Goal: Task Accomplishment & Management: Use online tool/utility

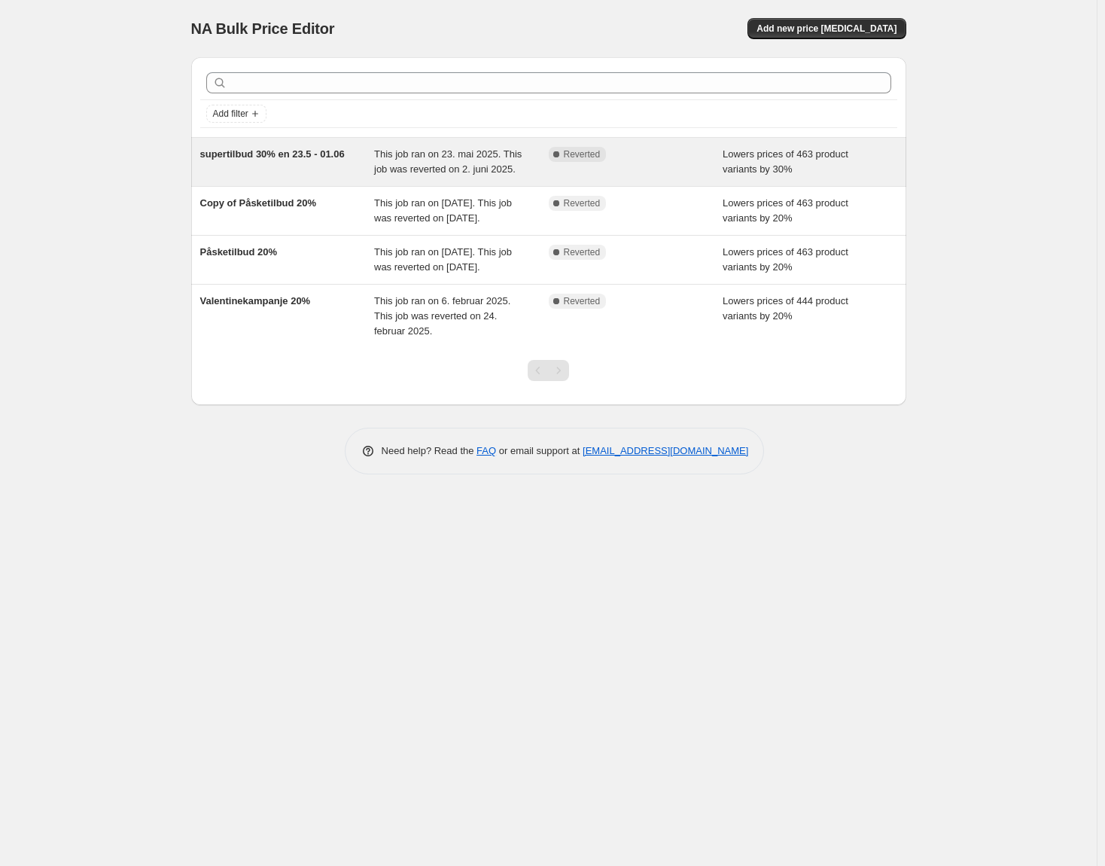
click at [291, 162] on div "supertilbud 30% en 23.5 - 01.06" at bounding box center [287, 162] width 175 height 30
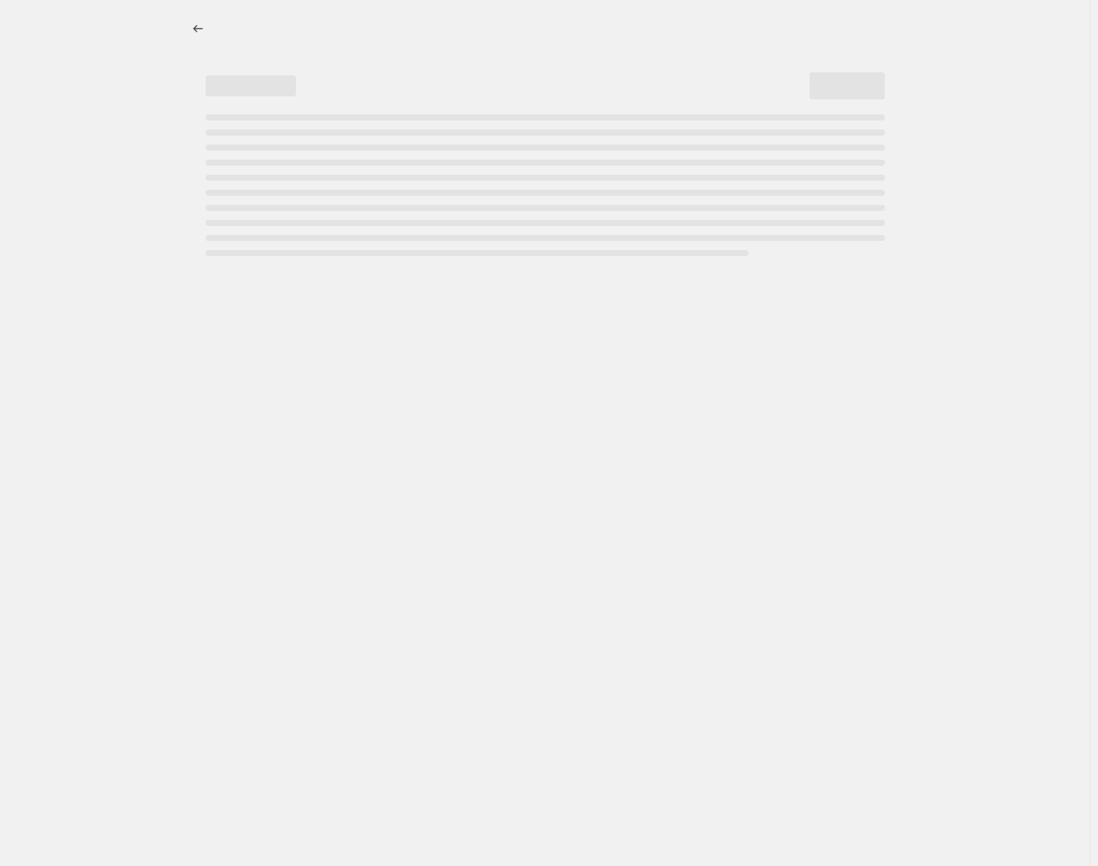
select select "percentage"
select select "collection"
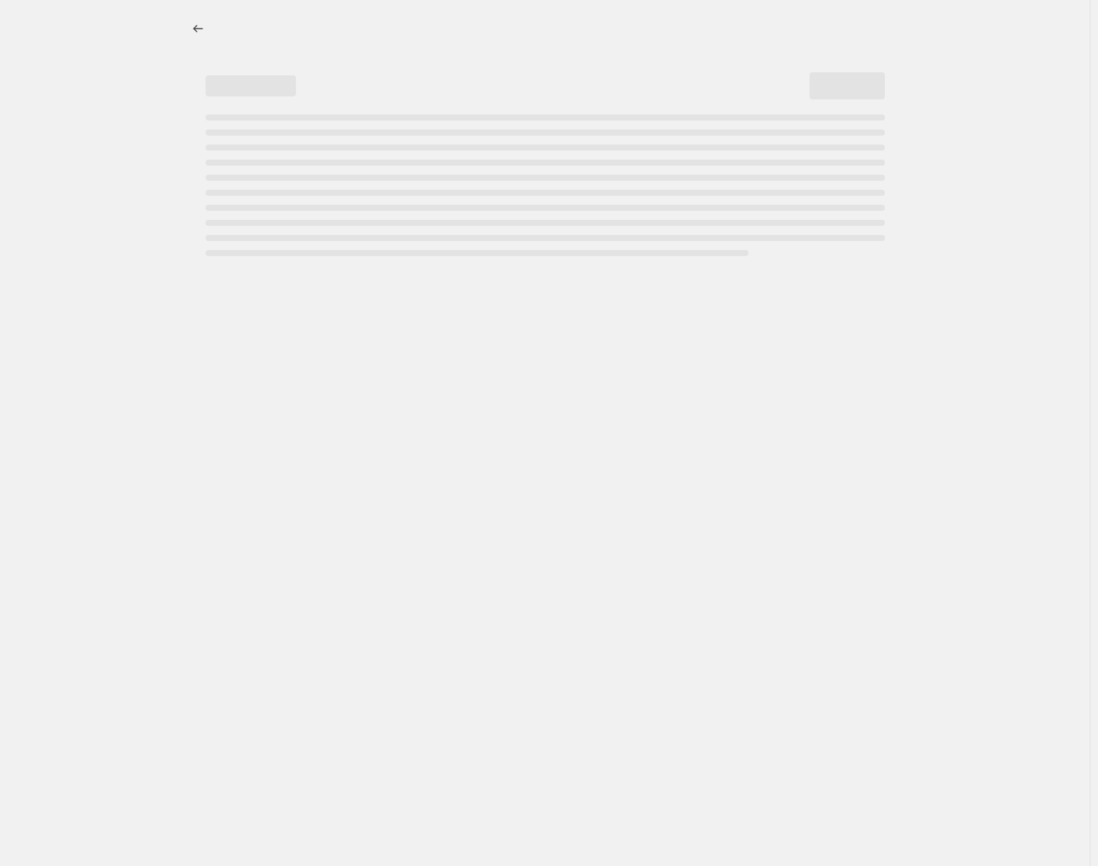
select select "collection"
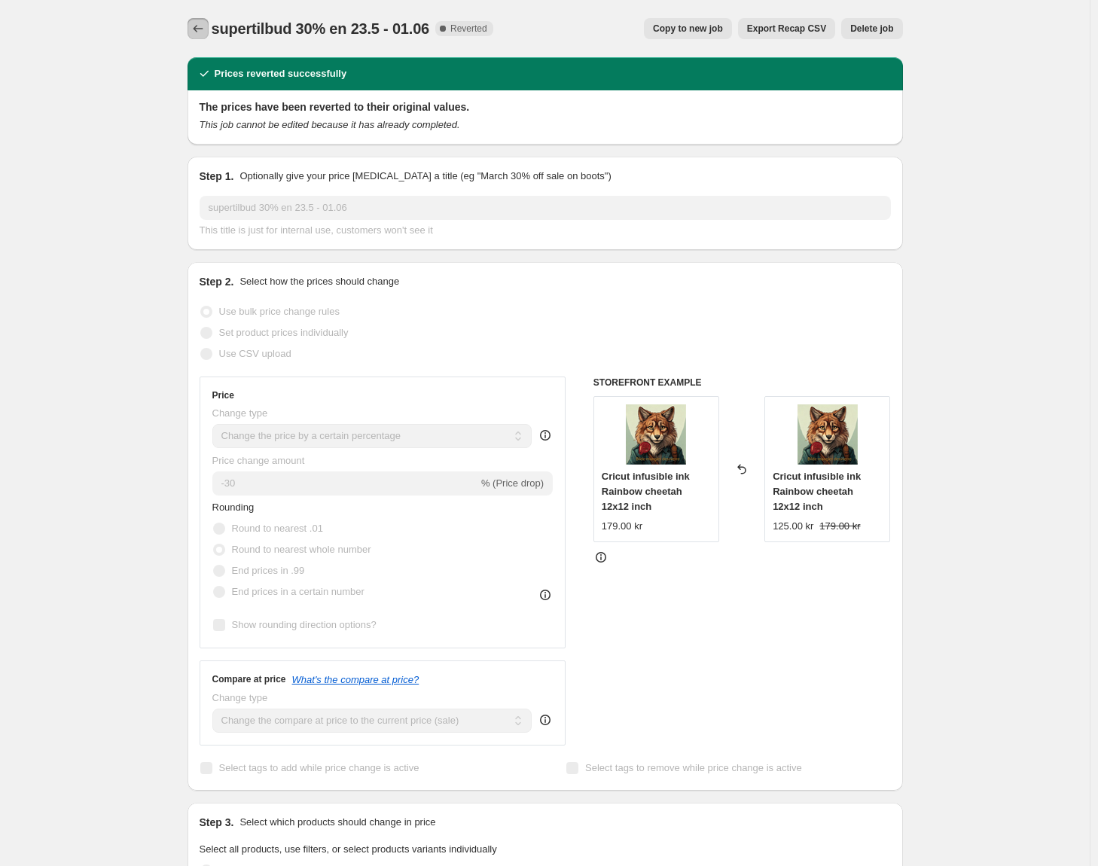
click at [197, 33] on icon "Price change jobs" at bounding box center [197, 28] width 15 height 15
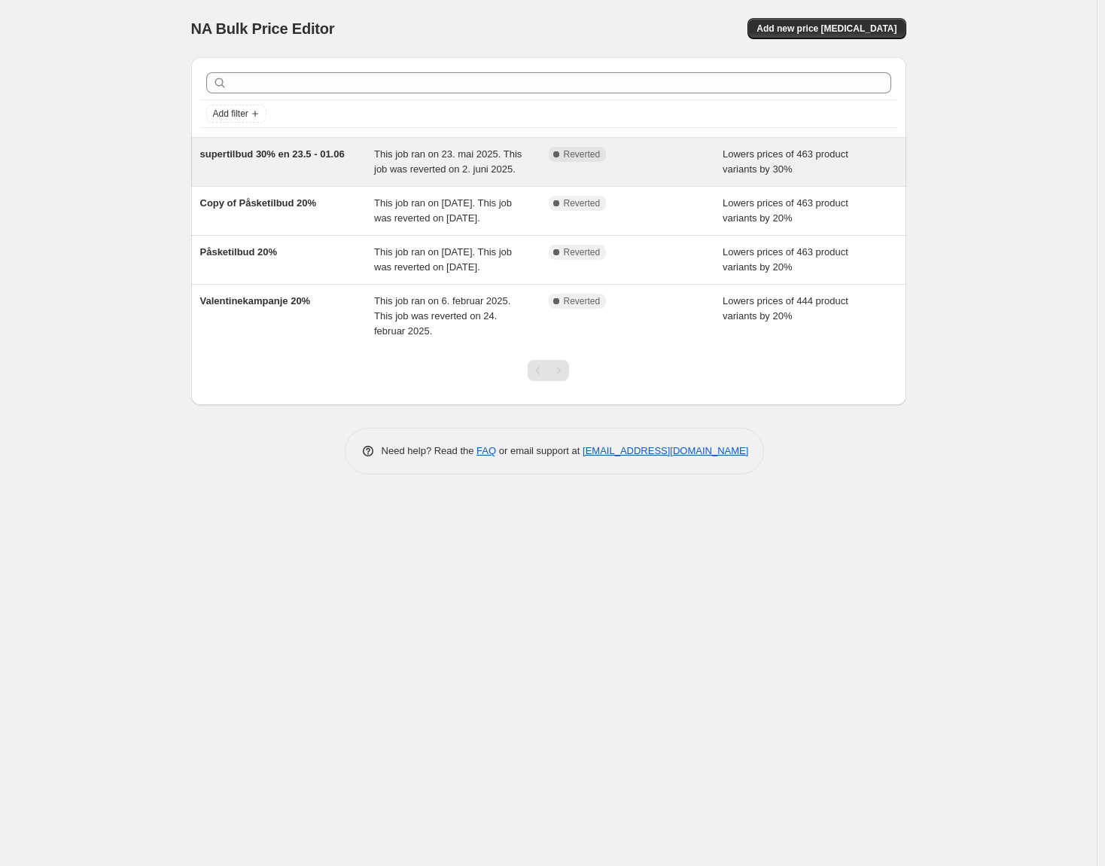
click at [343, 163] on div "supertilbud 30% en 23.5 - 01.06" at bounding box center [287, 162] width 175 height 30
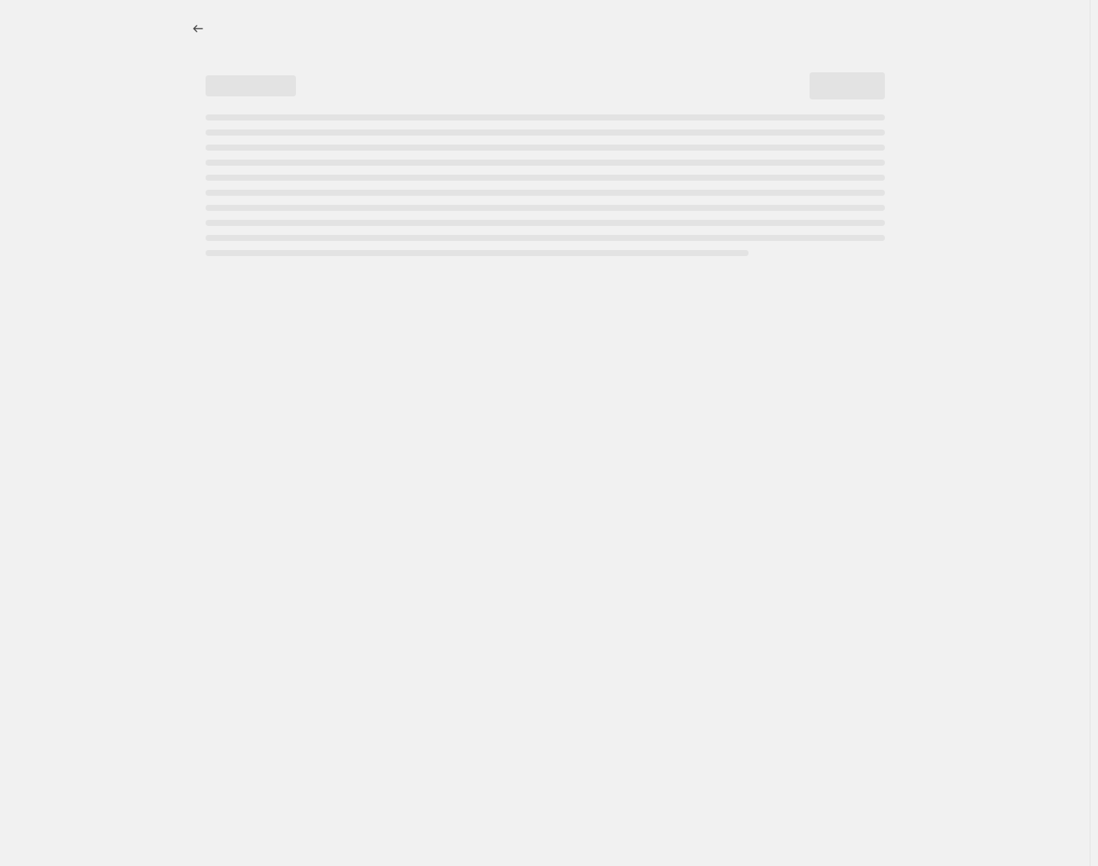
select select "percentage"
select select "collection"
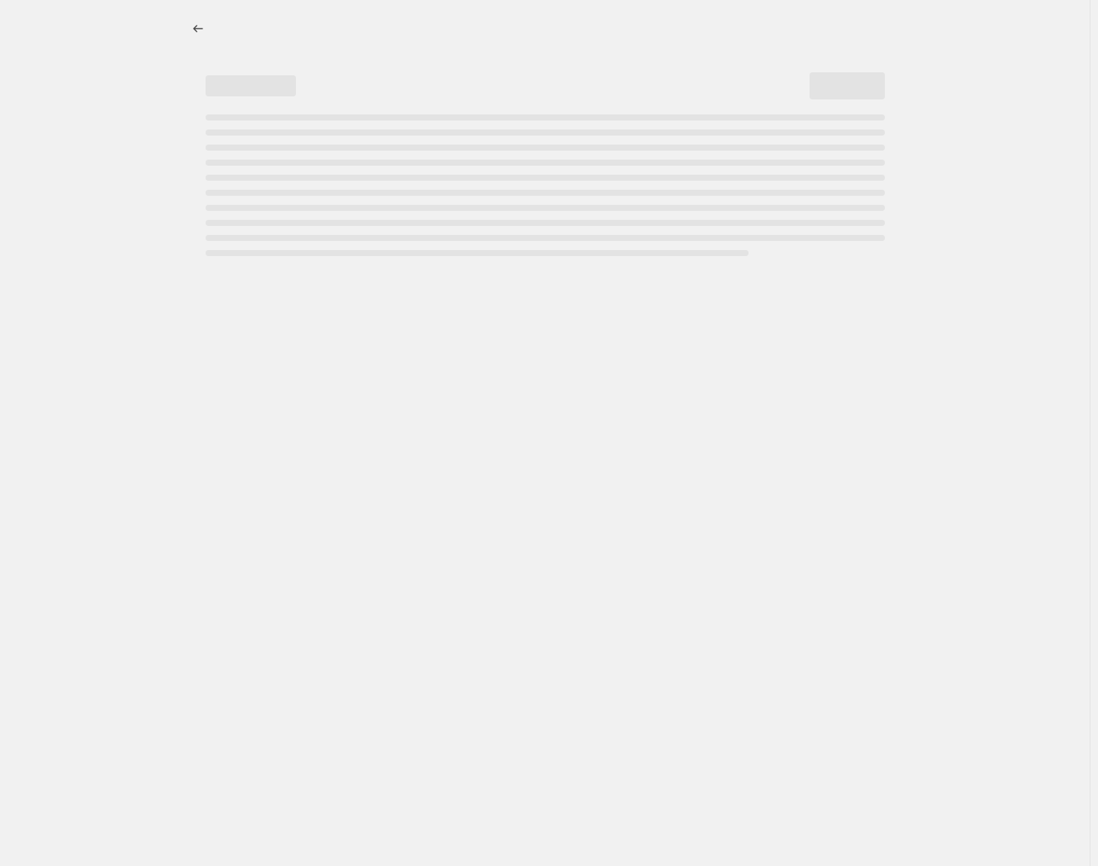
select select "collection"
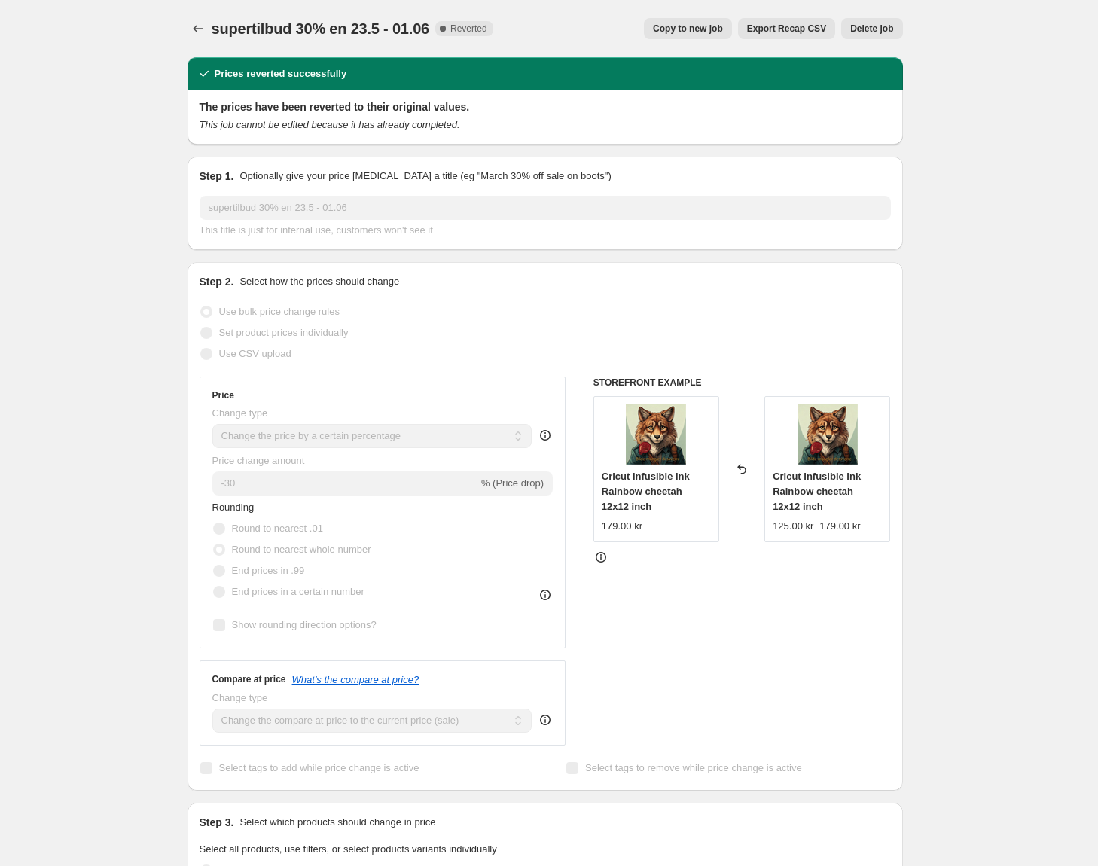
click at [697, 32] on span "Copy to new job" at bounding box center [688, 29] width 70 height 12
select select "percentage"
select select "collection"
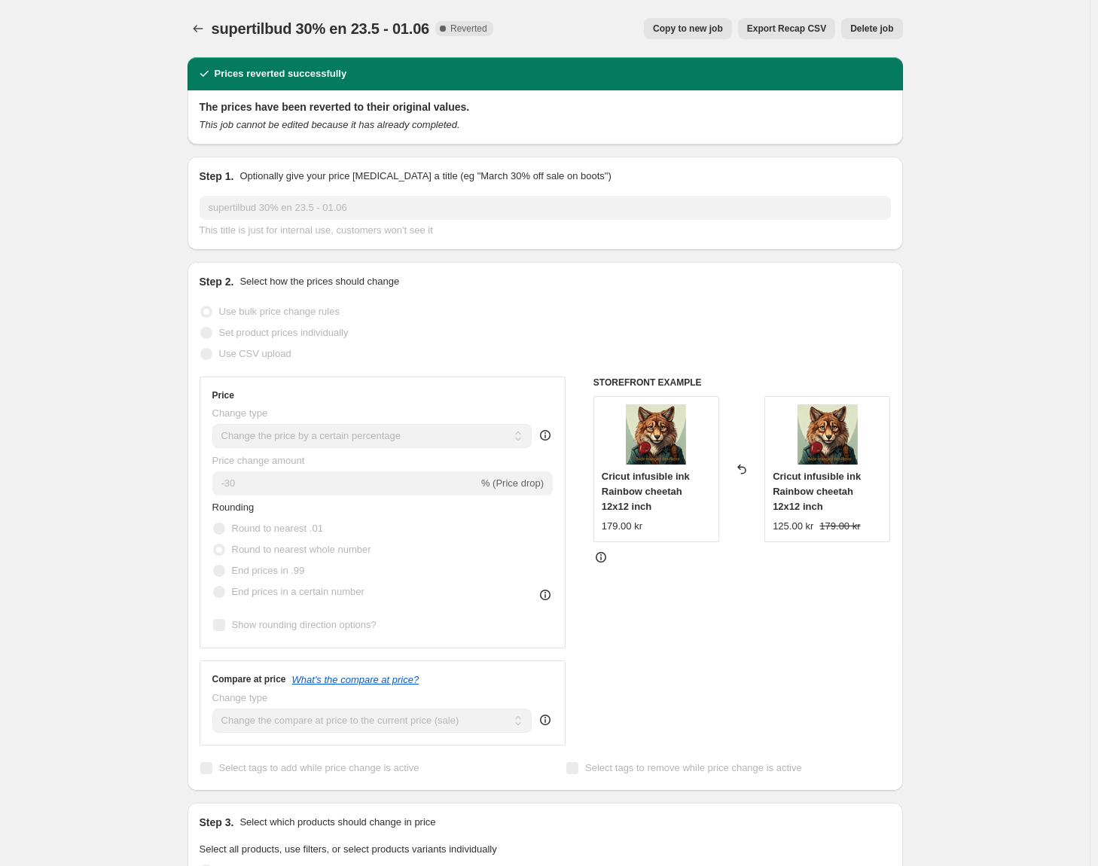
select select "collection"
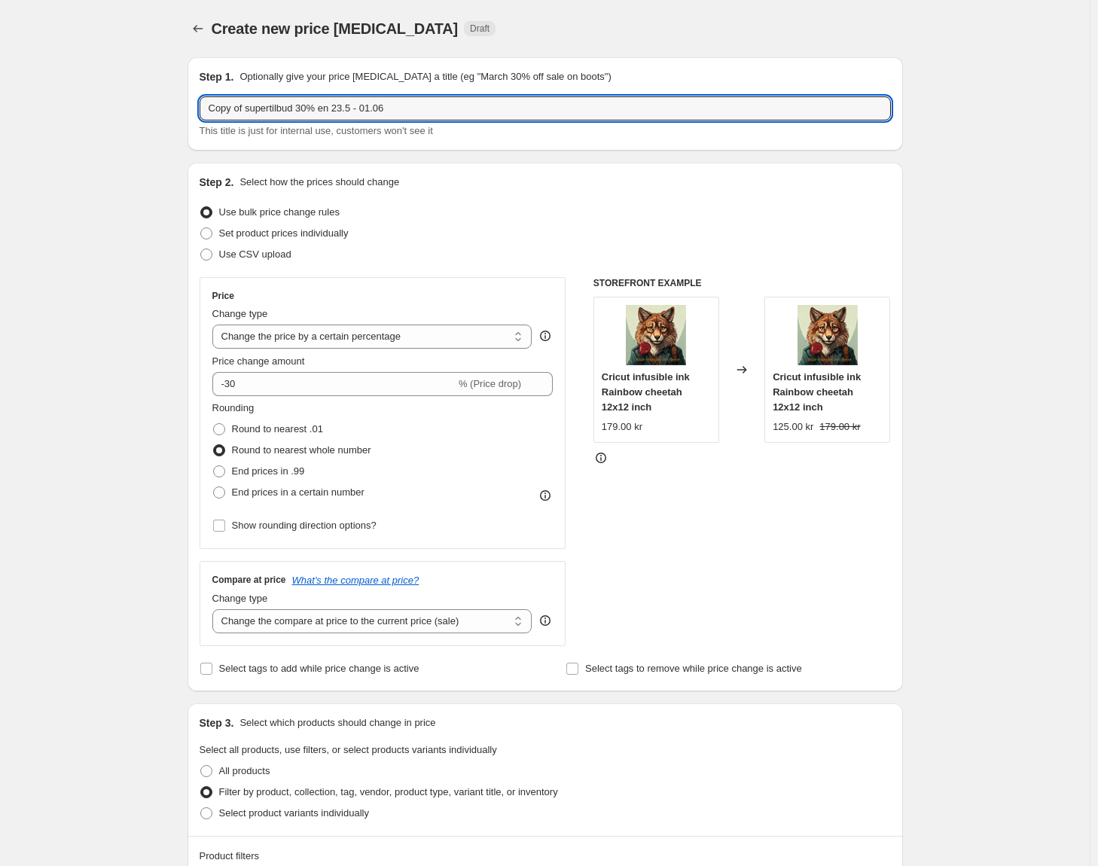
drag, startPoint x: 422, startPoint y: 108, endPoint x: -10, endPoint y: 75, distance: 432.6
click at [0, 75] on html "Home Settings Plans Skip to content Create new price change job. This page is r…" at bounding box center [549, 433] width 1098 height 866
type input "Back to school kampanje 25%"
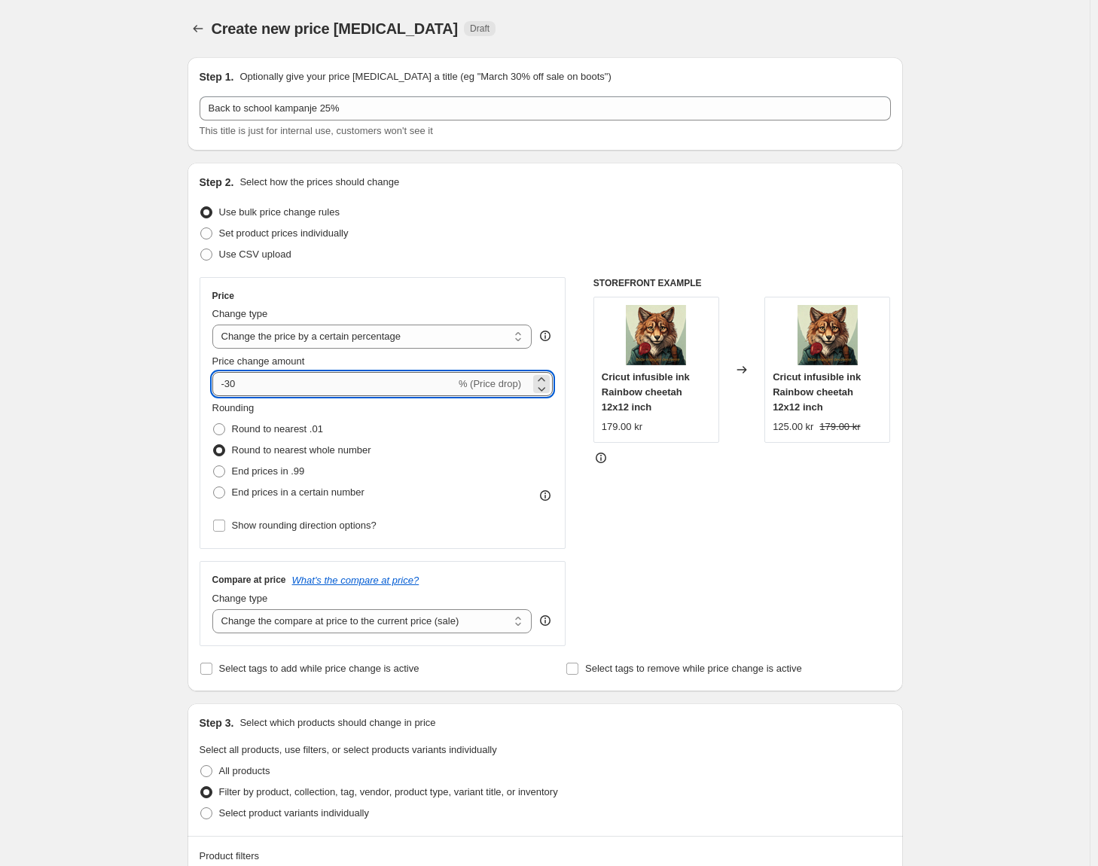
drag, startPoint x: 244, startPoint y: 379, endPoint x: 227, endPoint y: 375, distance: 17.7
click at [227, 375] on input "-30" at bounding box center [333, 384] width 243 height 24
type input "-25"
click at [379, 286] on div "Price Change type Change the price to a certain amount Change the price by a ce…" at bounding box center [383, 413] width 367 height 272
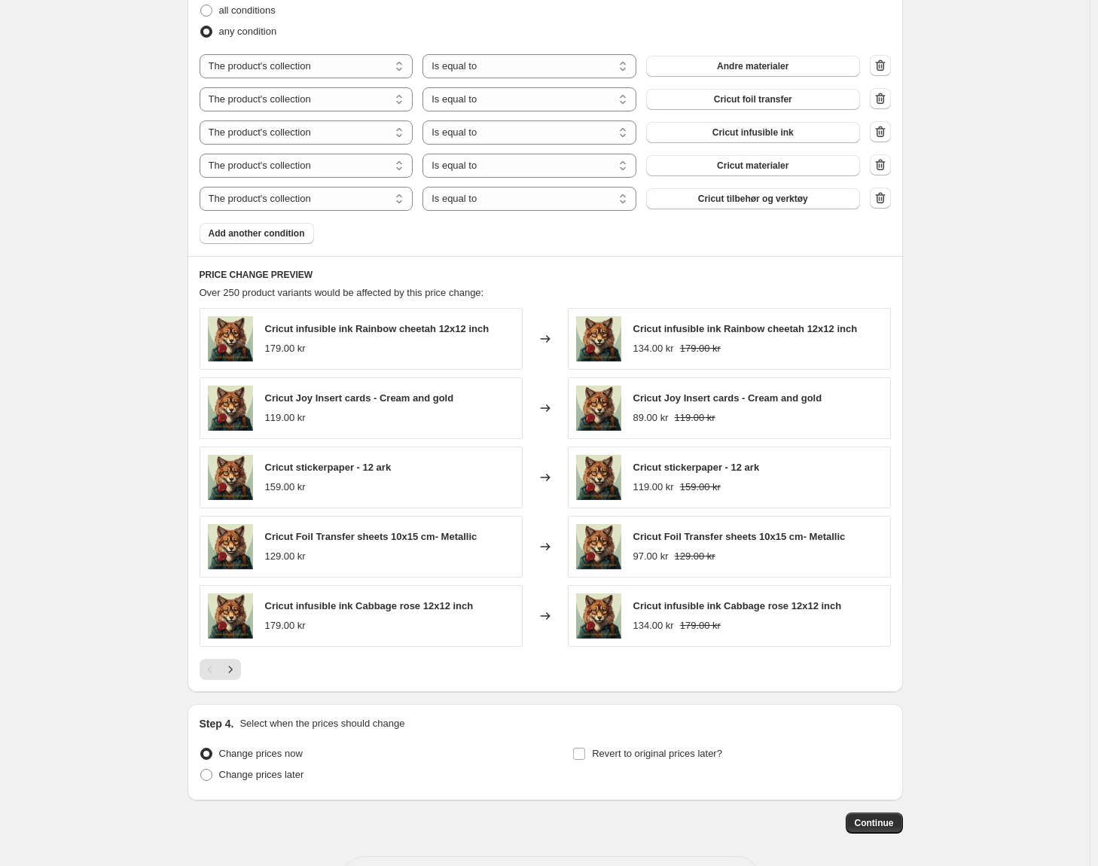
scroll to position [942, 0]
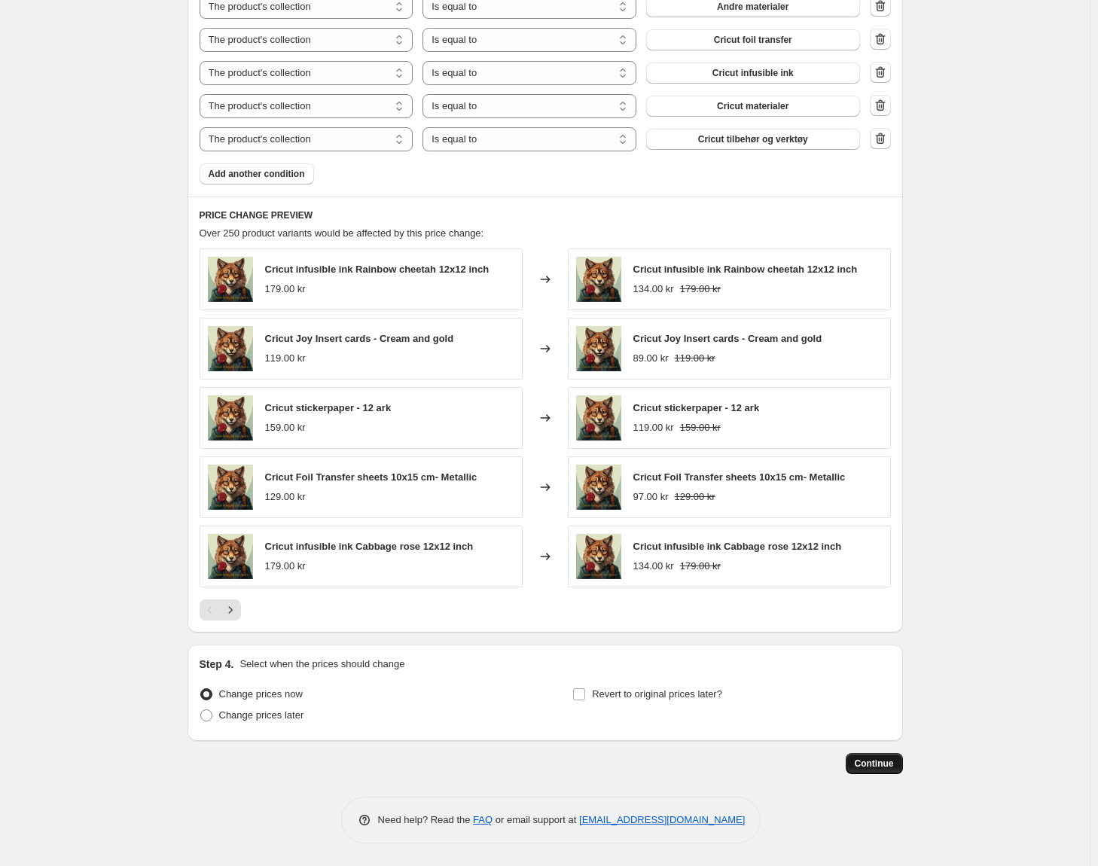
click at [876, 766] on span "Continue" at bounding box center [874, 763] width 39 height 12
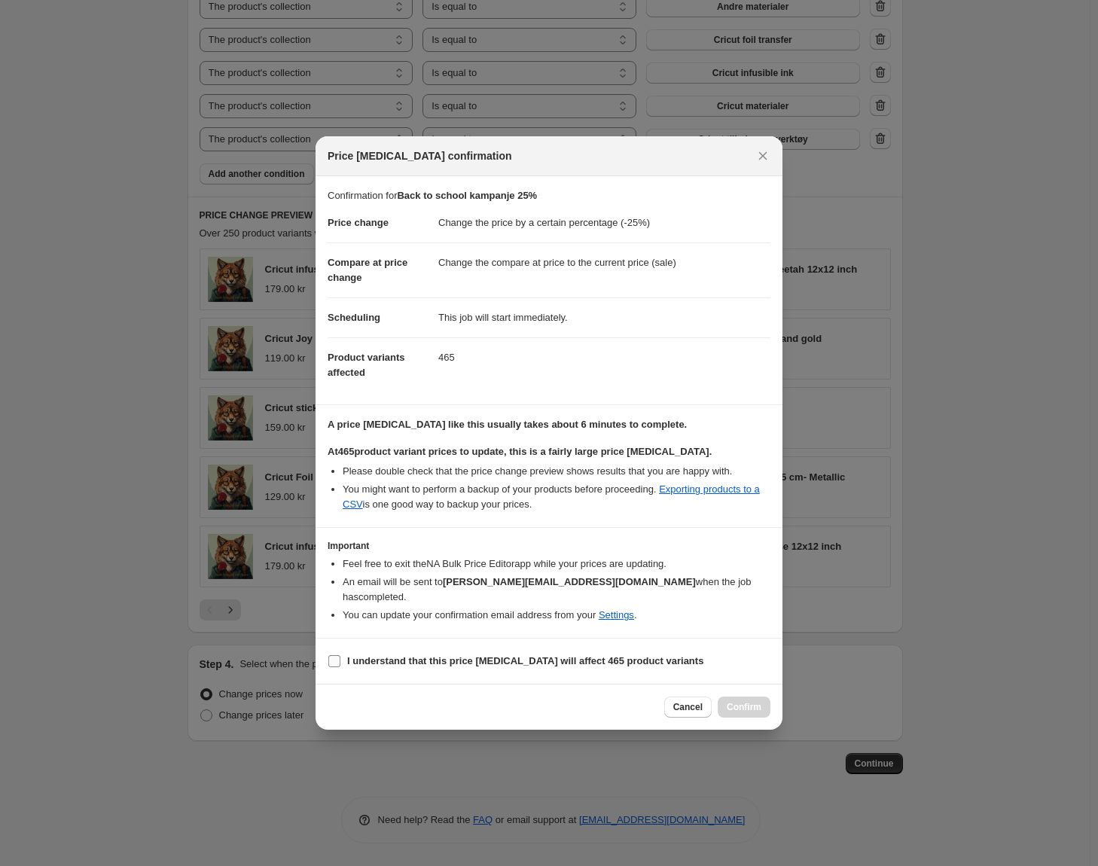
click at [441, 655] on b "I understand that this price change job will affect 465 product variants" at bounding box center [525, 660] width 356 height 11
click at [340, 655] on input "I understand that this price change job will affect 465 product variants" at bounding box center [334, 661] width 12 height 12
checkbox input "true"
click at [736, 701] on span "Confirm" at bounding box center [744, 707] width 35 height 12
